Goal: Task Accomplishment & Management: Use online tool/utility

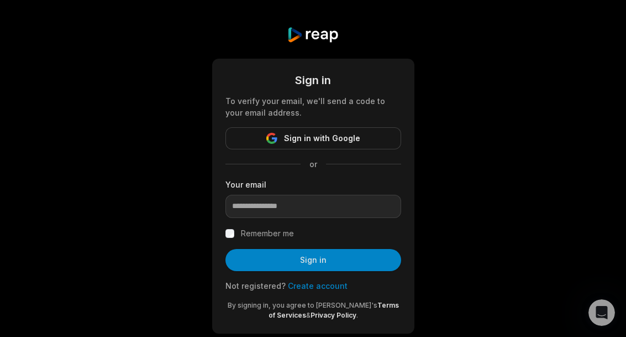
click at [411, 219] on div "Sign in To verify your email, we'll send a code to your email address. Sign in …" at bounding box center [313, 180] width 626 height 360
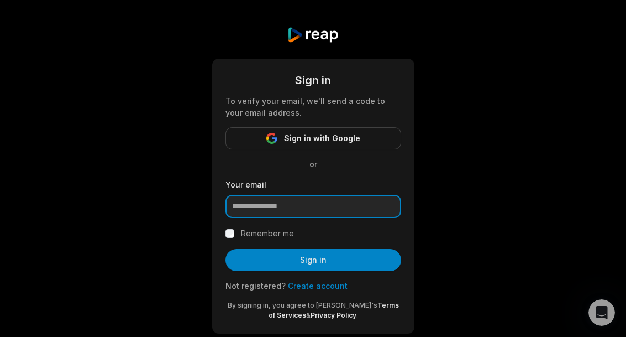
click at [355, 201] on input "email" at bounding box center [313, 206] width 176 height 23
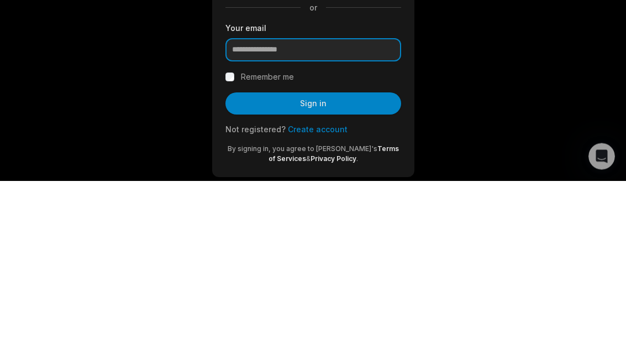
paste input "**********"
type input "**********"
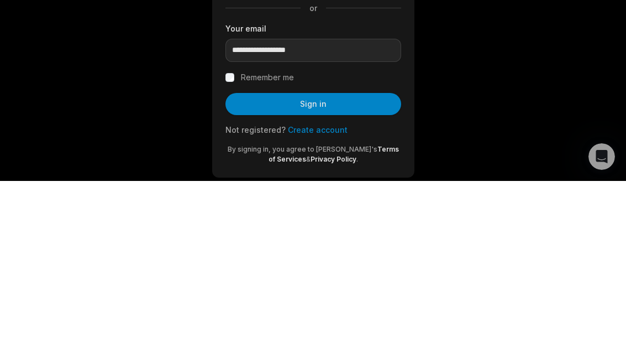
click at [411, 61] on div "**********" at bounding box center [313, 180] width 626 height 360
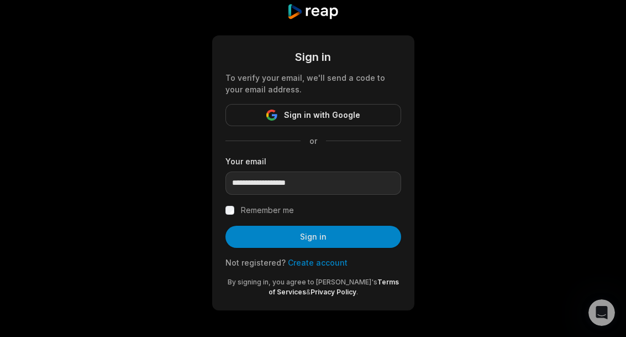
click at [370, 235] on button "Sign in" at bounding box center [313, 236] width 176 height 22
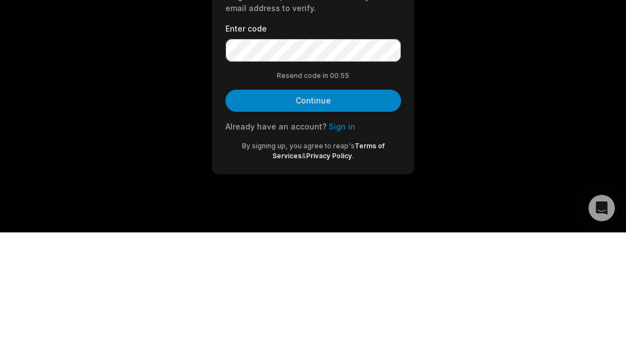
click at [411, 60] on div "Get started To get started, we'll send a code to your email address to verify. …" at bounding box center [313, 152] width 626 height 305
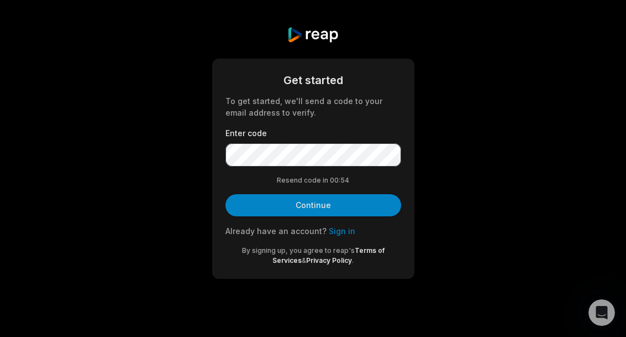
click at [375, 201] on button "Continue" at bounding box center [313, 205] width 176 height 22
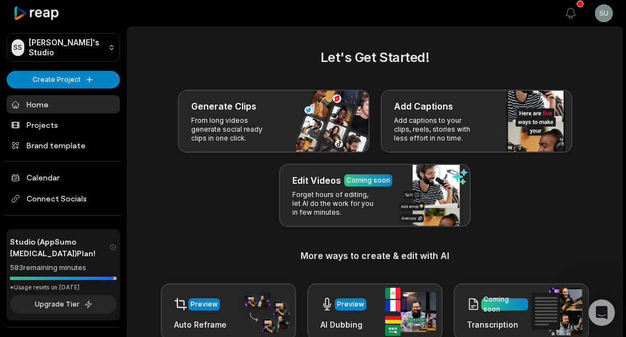
click at [38, 125] on link "Projects" at bounding box center [63, 124] width 113 height 18
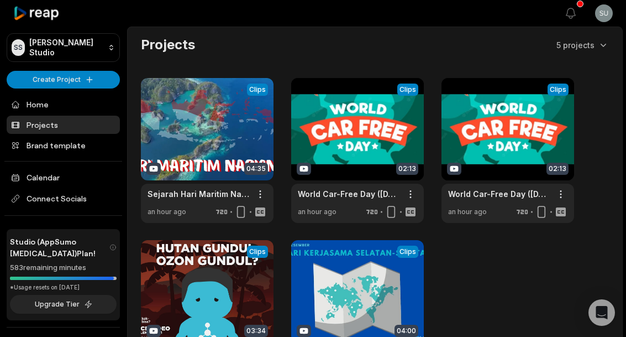
click at [39, 198] on span "Connect Socials" at bounding box center [63, 198] width 113 height 20
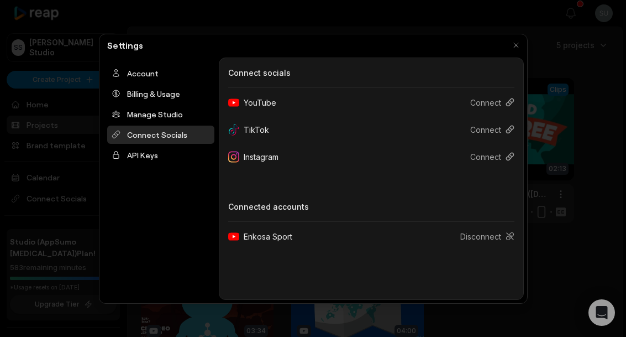
click at [586, 187] on div at bounding box center [313, 168] width 626 height 337
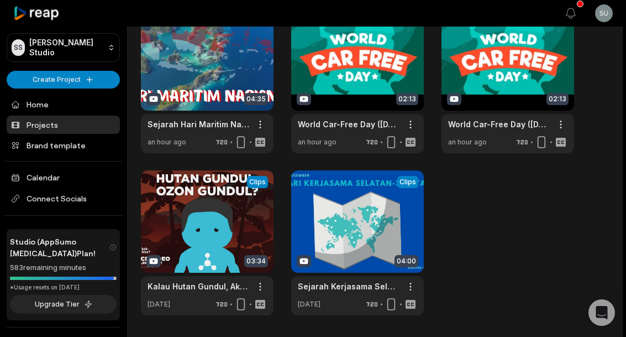
scroll to position [49, 0]
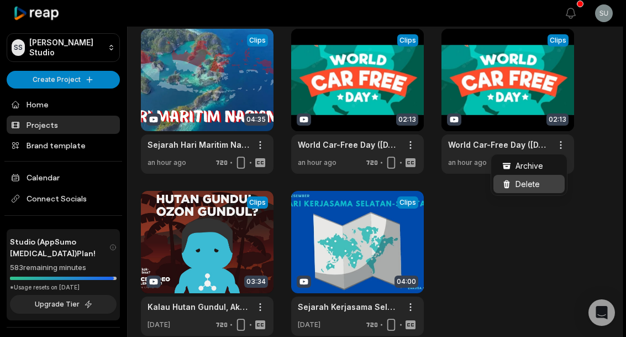
click at [543, 185] on div "Delete" at bounding box center [528, 184] width 71 height 18
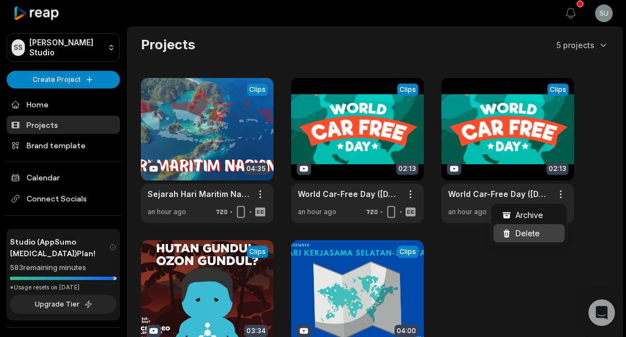
scroll to position [0, 0]
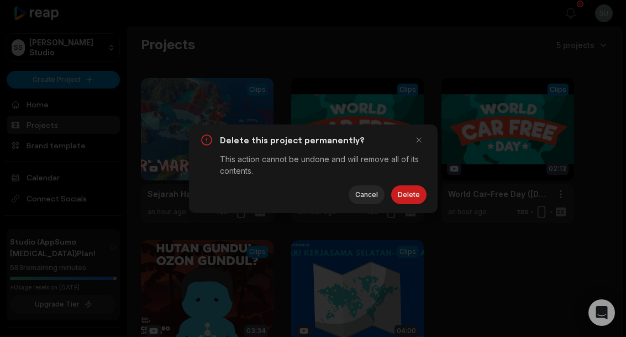
click at [410, 190] on button "Delete" at bounding box center [408, 194] width 35 height 19
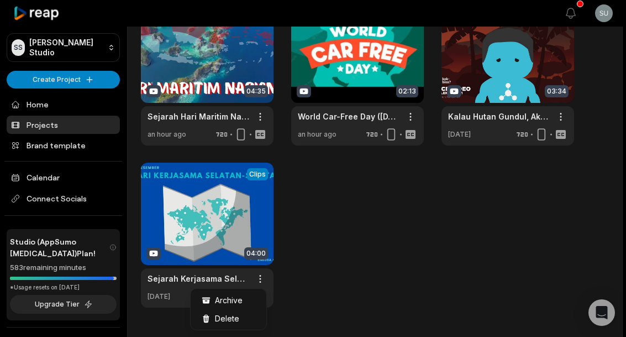
scroll to position [77, 0]
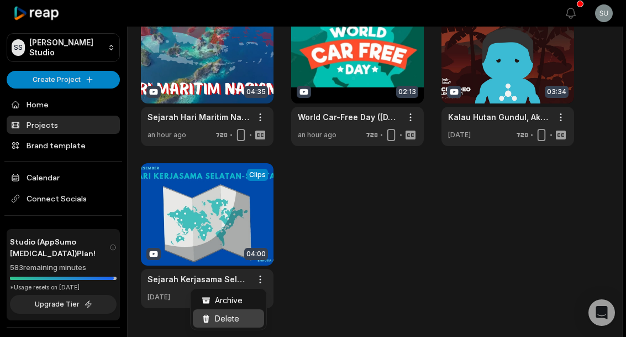
click at [225, 318] on span "Delete" at bounding box center [227, 318] width 24 height 12
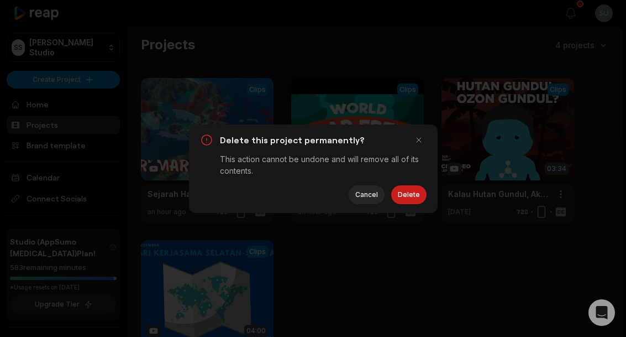
scroll to position [0, 0]
click at [408, 196] on button "Delete" at bounding box center [408, 194] width 35 height 19
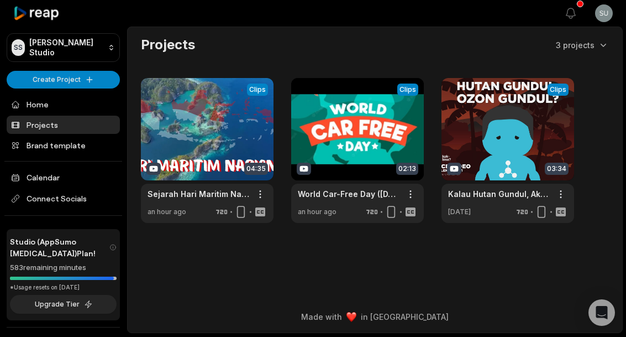
click at [187, 130] on link at bounding box center [207, 150] width 133 height 145
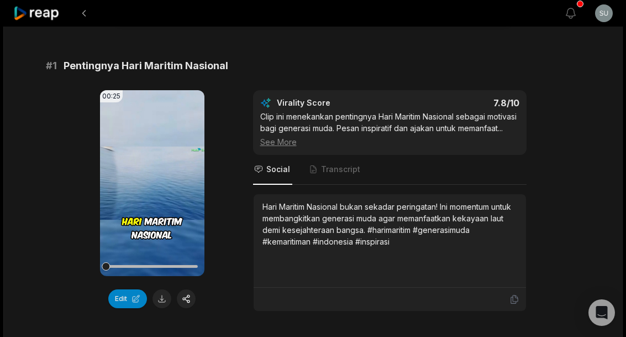
scroll to position [66, 0]
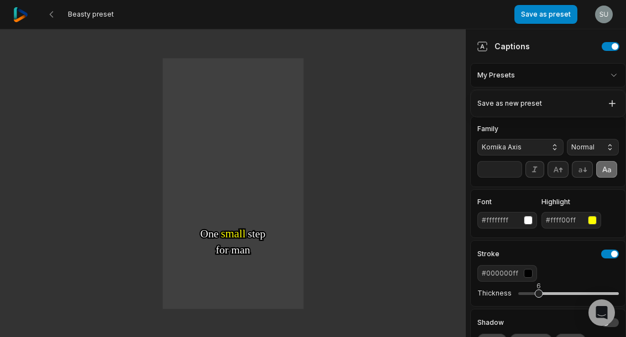
click at [581, 75] on html "Beasty preset Save as preset Open user menu One One small small step step for f…" at bounding box center [313, 168] width 626 height 337
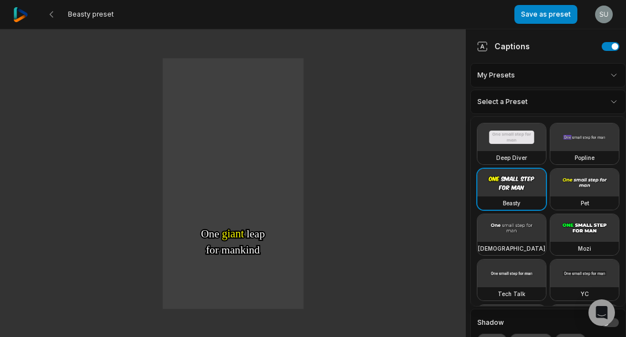
click at [591, 179] on video at bounding box center [584, 183] width 69 height 28
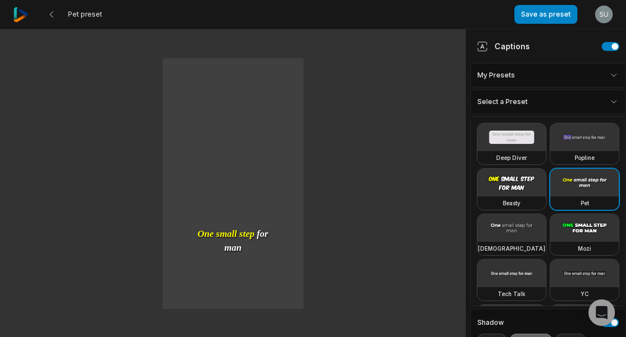
click at [523, 186] on video at bounding box center [511, 183] width 69 height 28
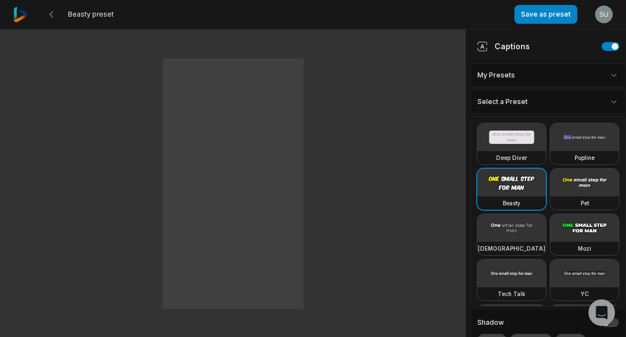
type input "**"
click at [612, 100] on html "Beasty preset Save as preset Open user menu One One small small step step for f…" at bounding box center [313, 168] width 626 height 337
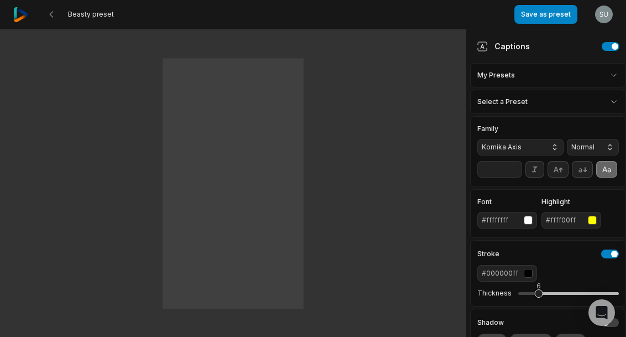
click at [559, 12] on button "Save as preset" at bounding box center [545, 14] width 63 height 19
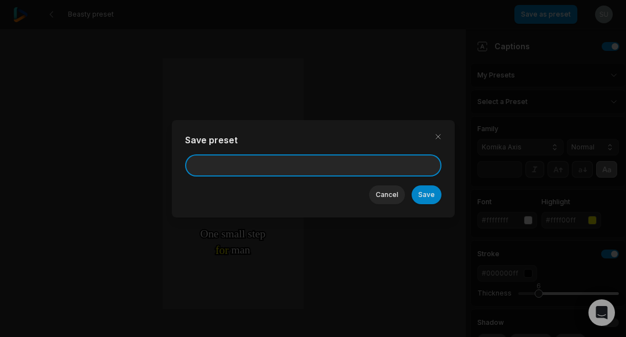
click at [413, 164] on input at bounding box center [313, 165] width 256 height 22
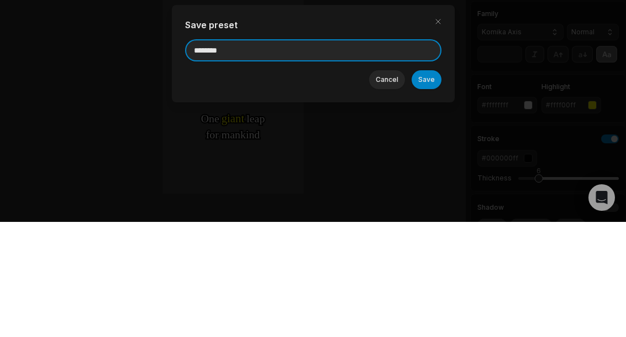
type input "********"
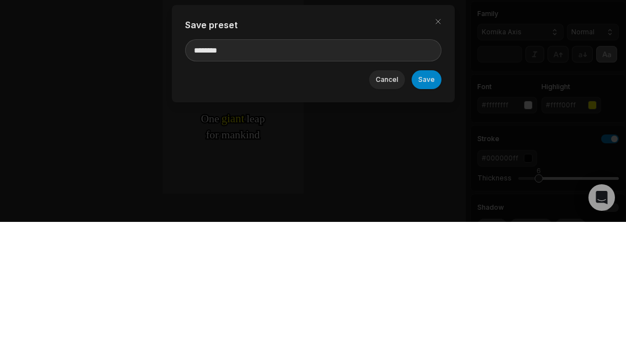
click at [433, 185] on button "Save" at bounding box center [427, 194] width 30 height 19
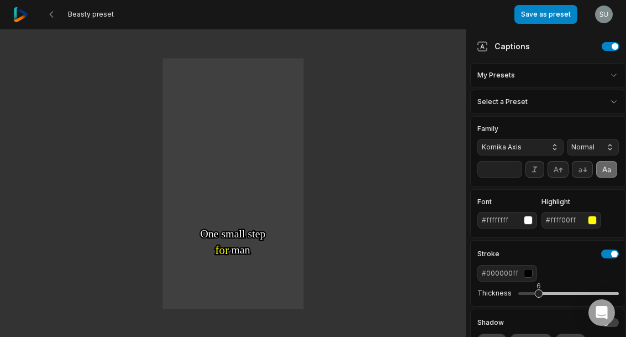
click at [57, 8] on button at bounding box center [51, 14] width 20 height 20
